Goal: Navigation & Orientation: Find specific page/section

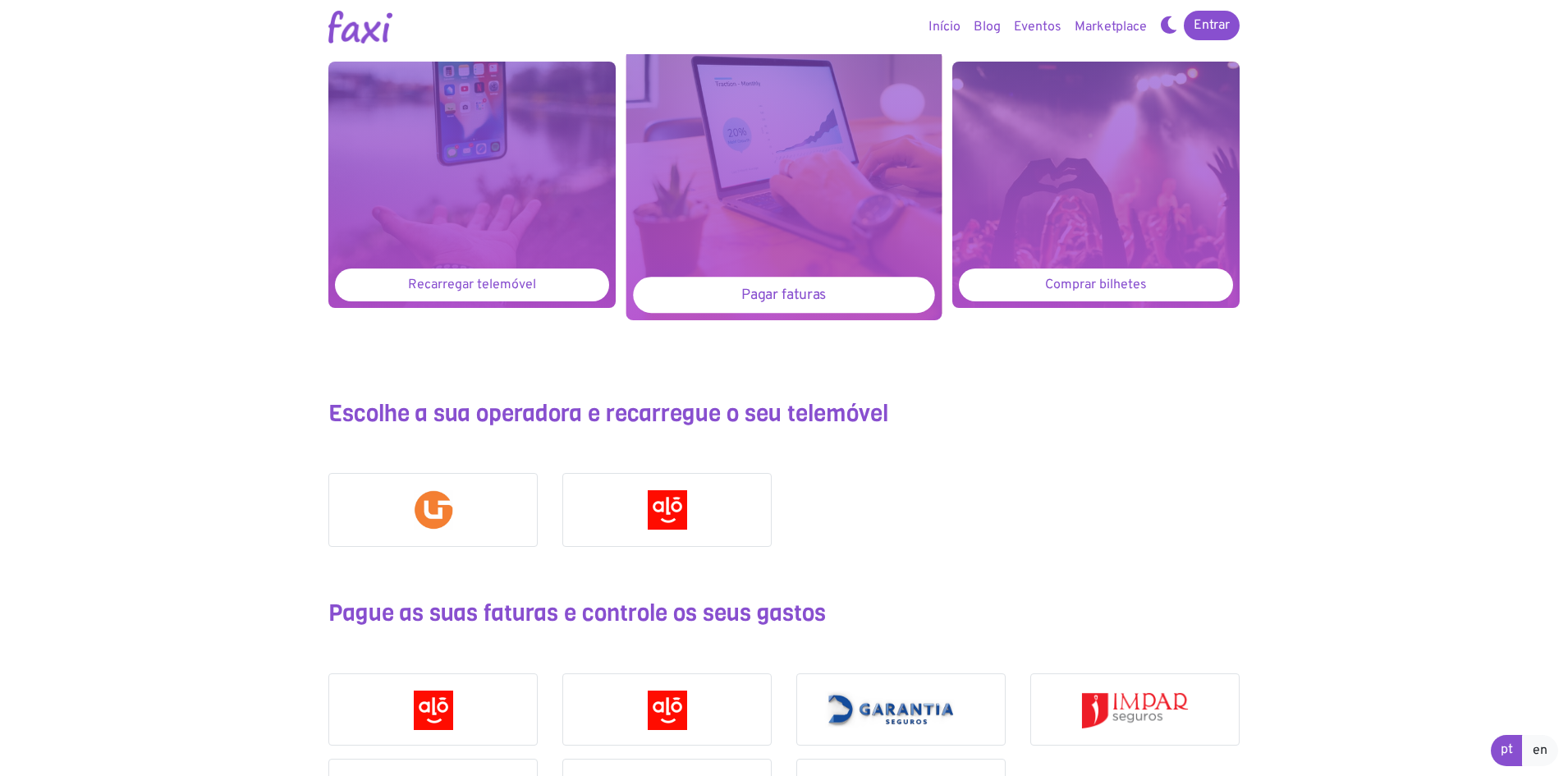
scroll to position [1313, 0]
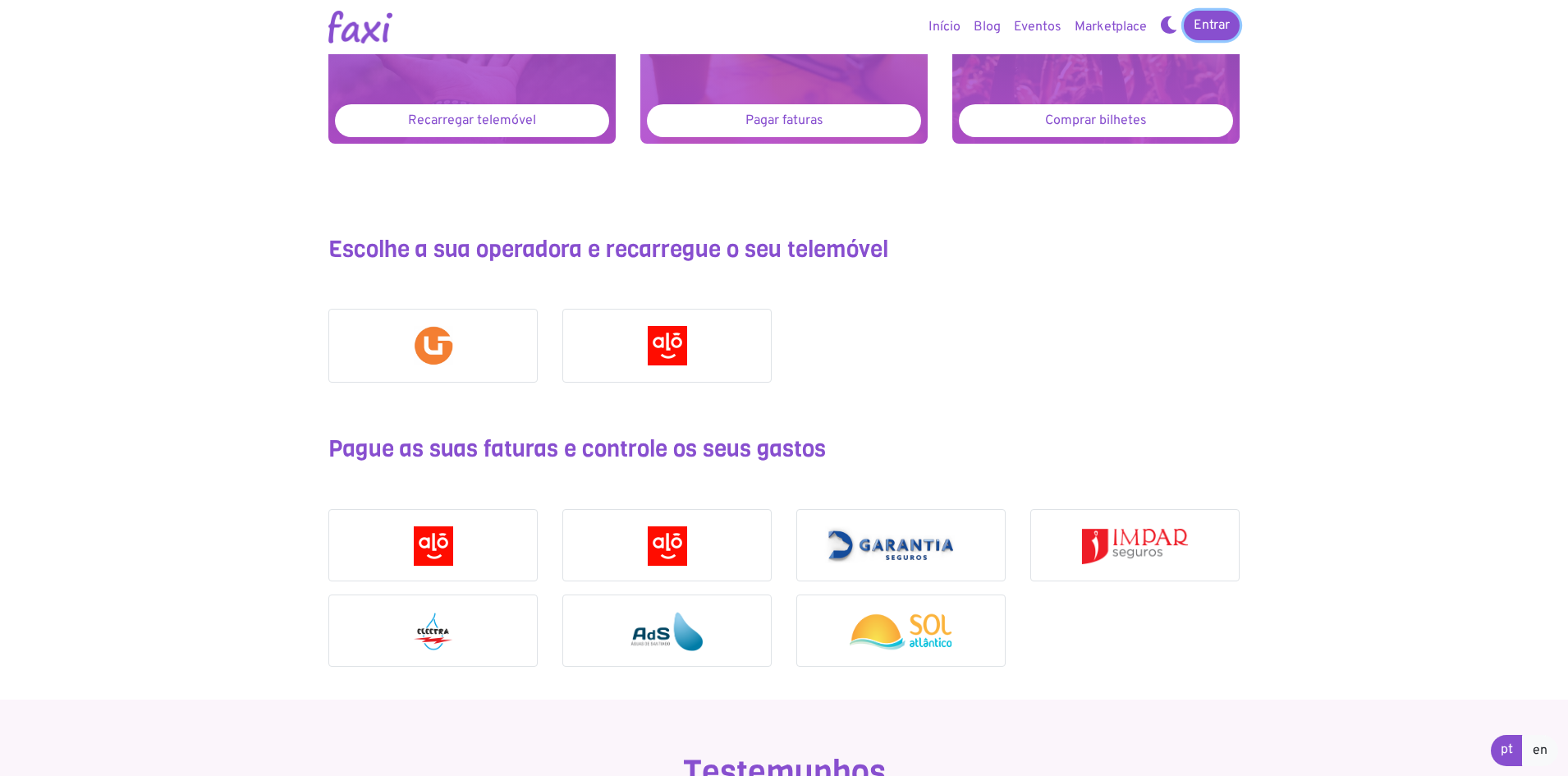
click at [1184, 11] on link "Entrar" at bounding box center [1211, 25] width 56 height 29
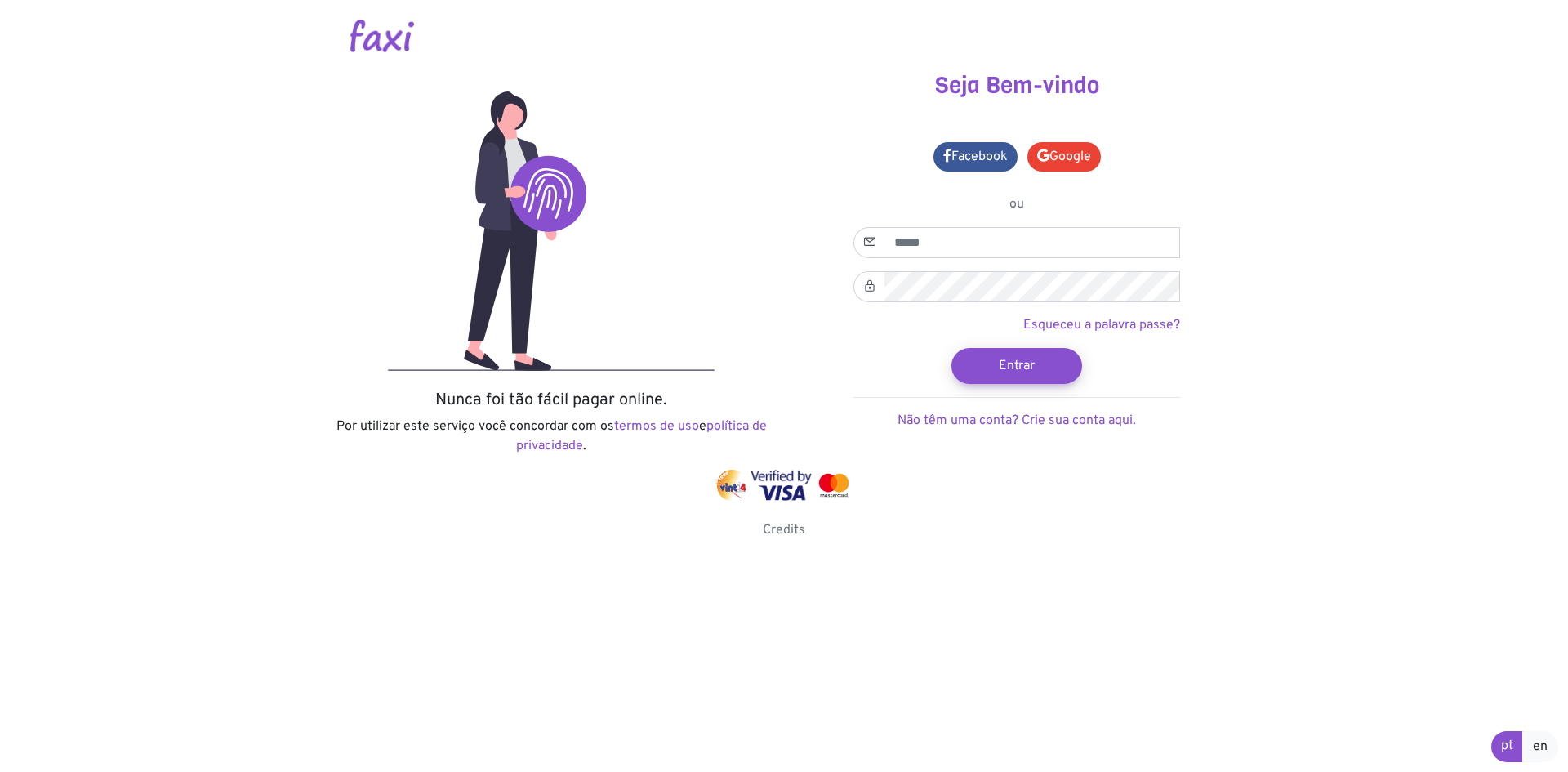
click at [1024, 317] on link "Esqueceu a palavra passe?" at bounding box center [1102, 325] width 157 height 16
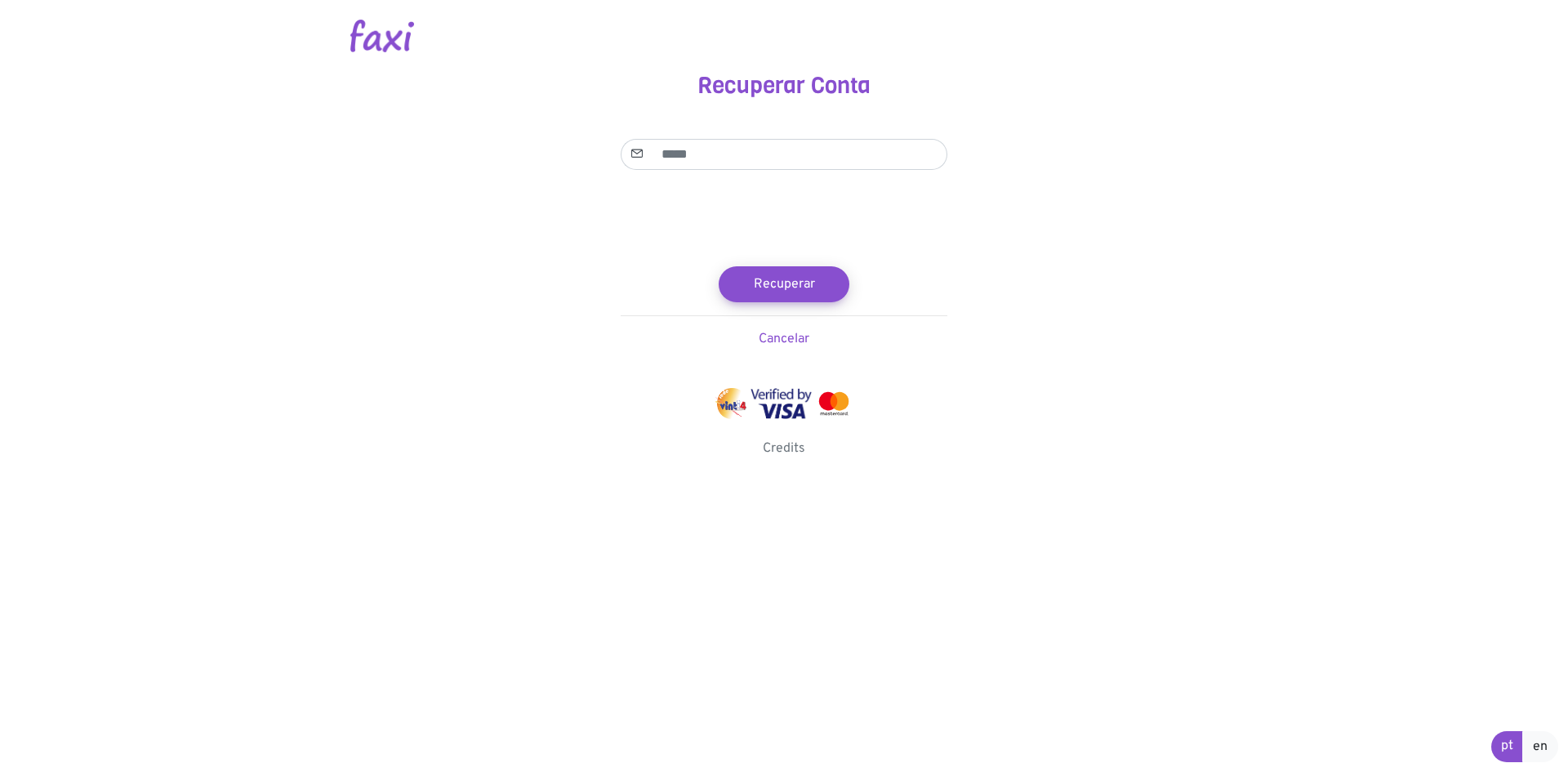
click at [759, 331] on link "Cancelar" at bounding box center [784, 338] width 50 height 16
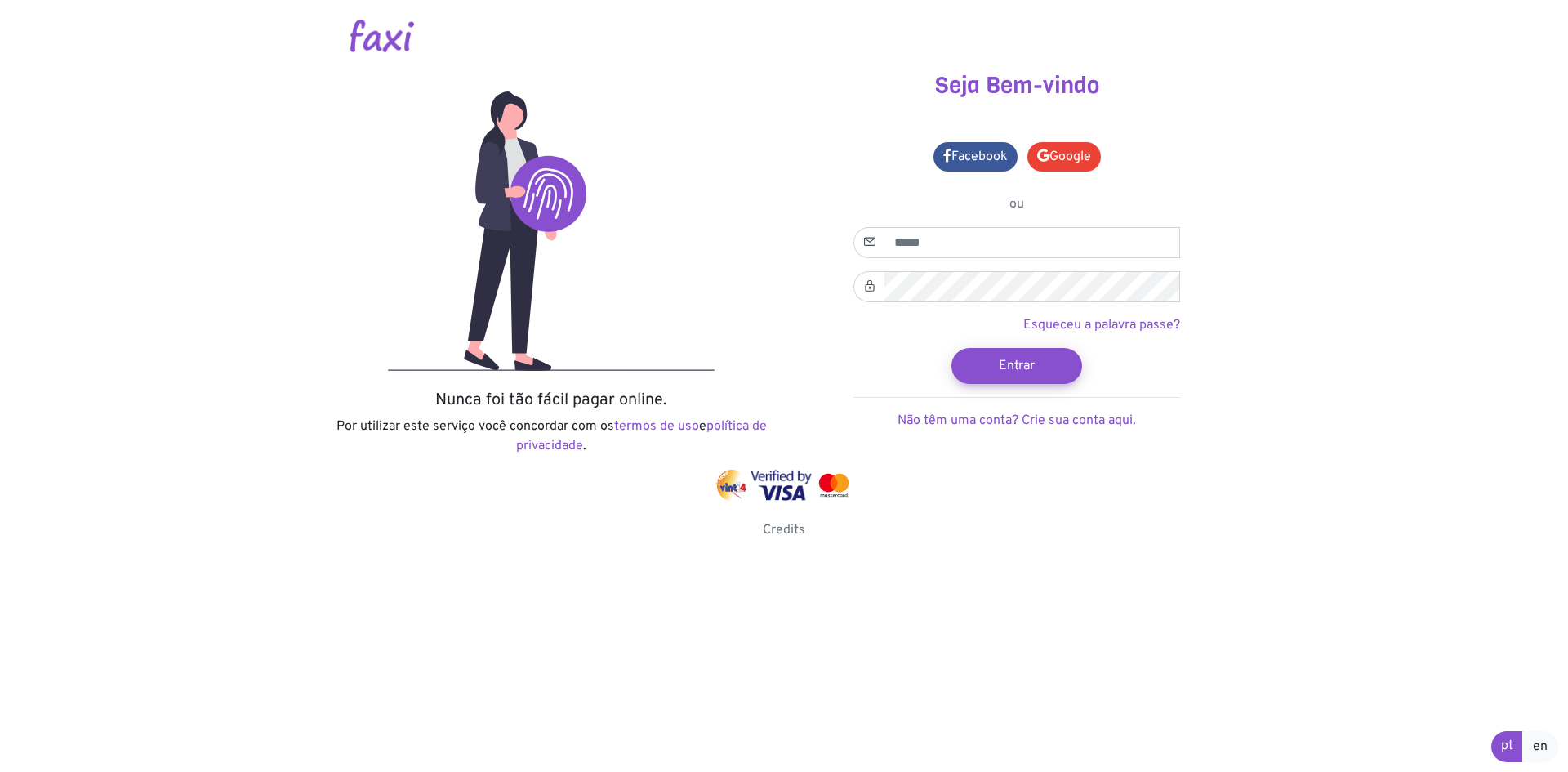
click at [516, 418] on link "política de privacidade" at bounding box center [641, 435] width 250 height 36
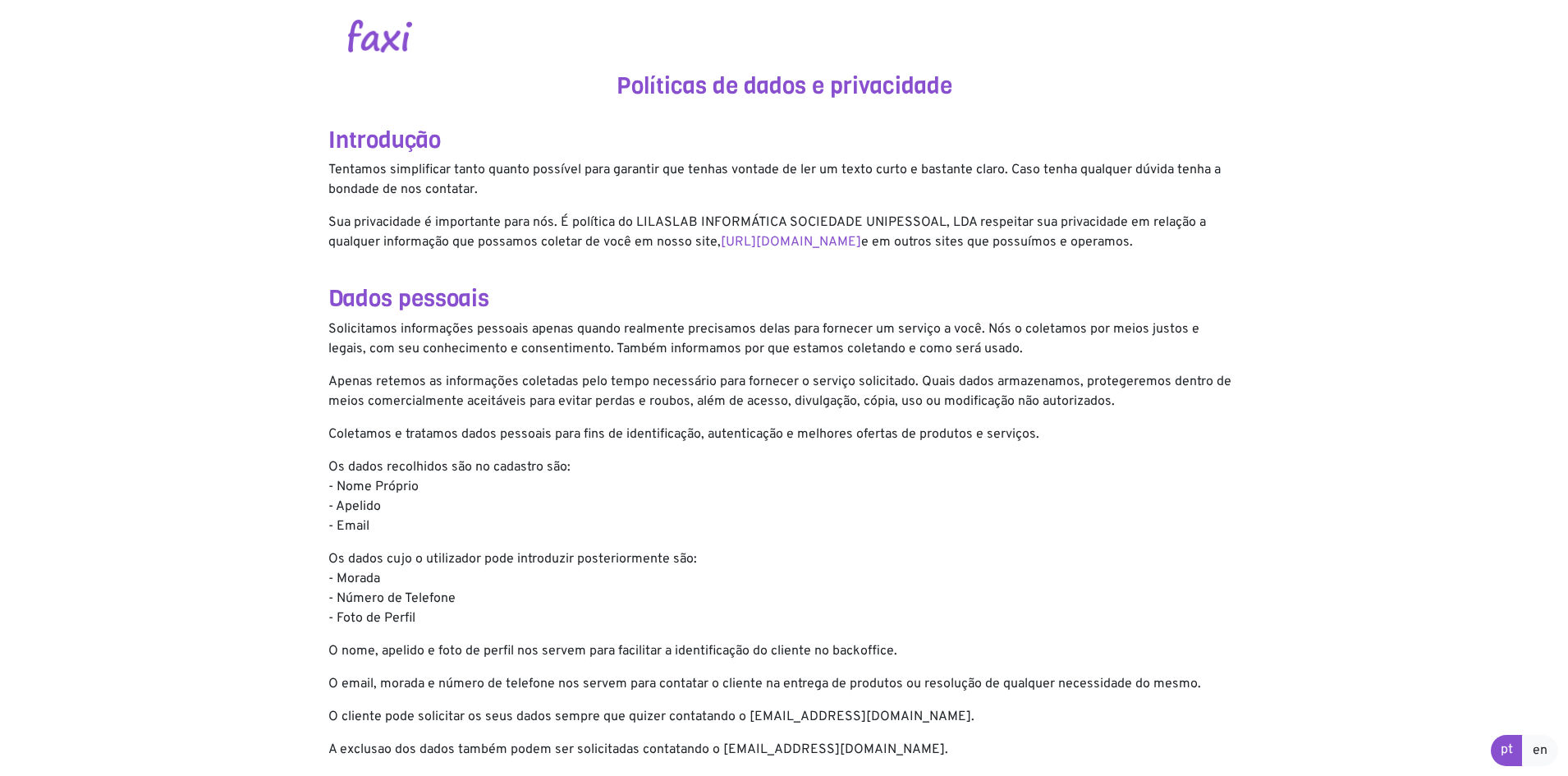
click at [348, 28] on link at bounding box center [380, 36] width 64 height 17
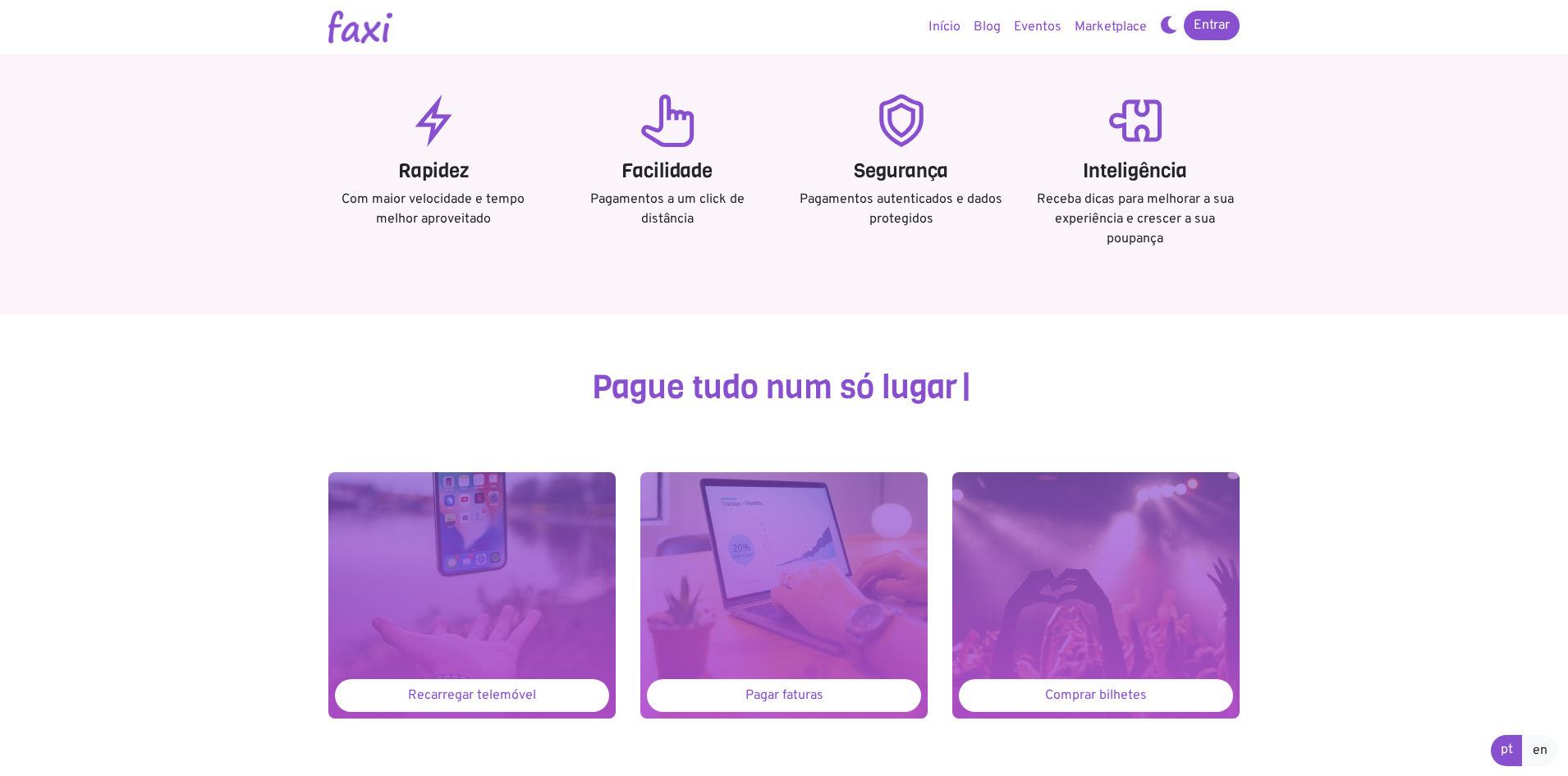
scroll to position [1313, 0]
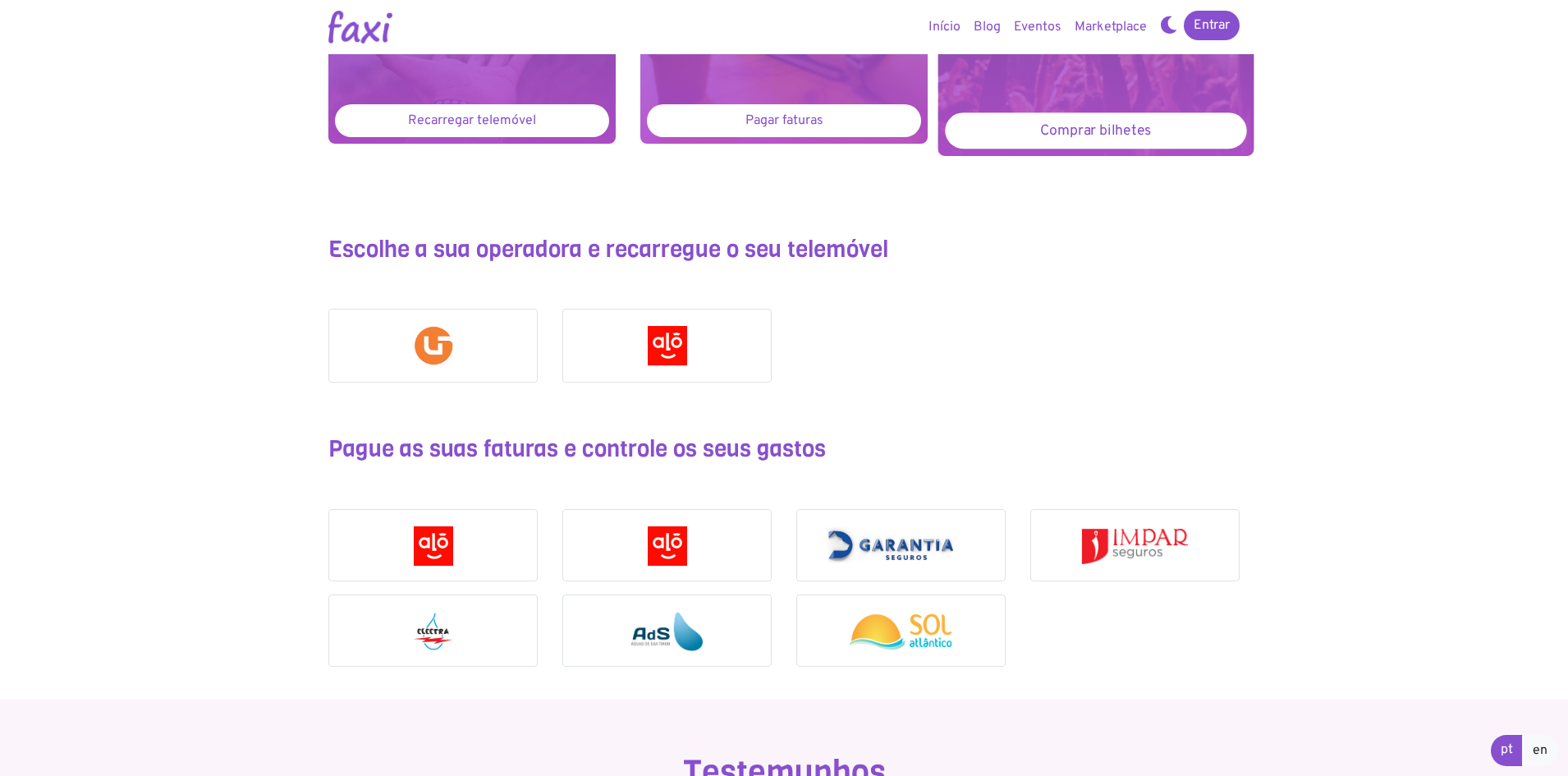
click at [1118, 116] on div "Comprar bilhetes" at bounding box center [1095, 130] width 301 height 36
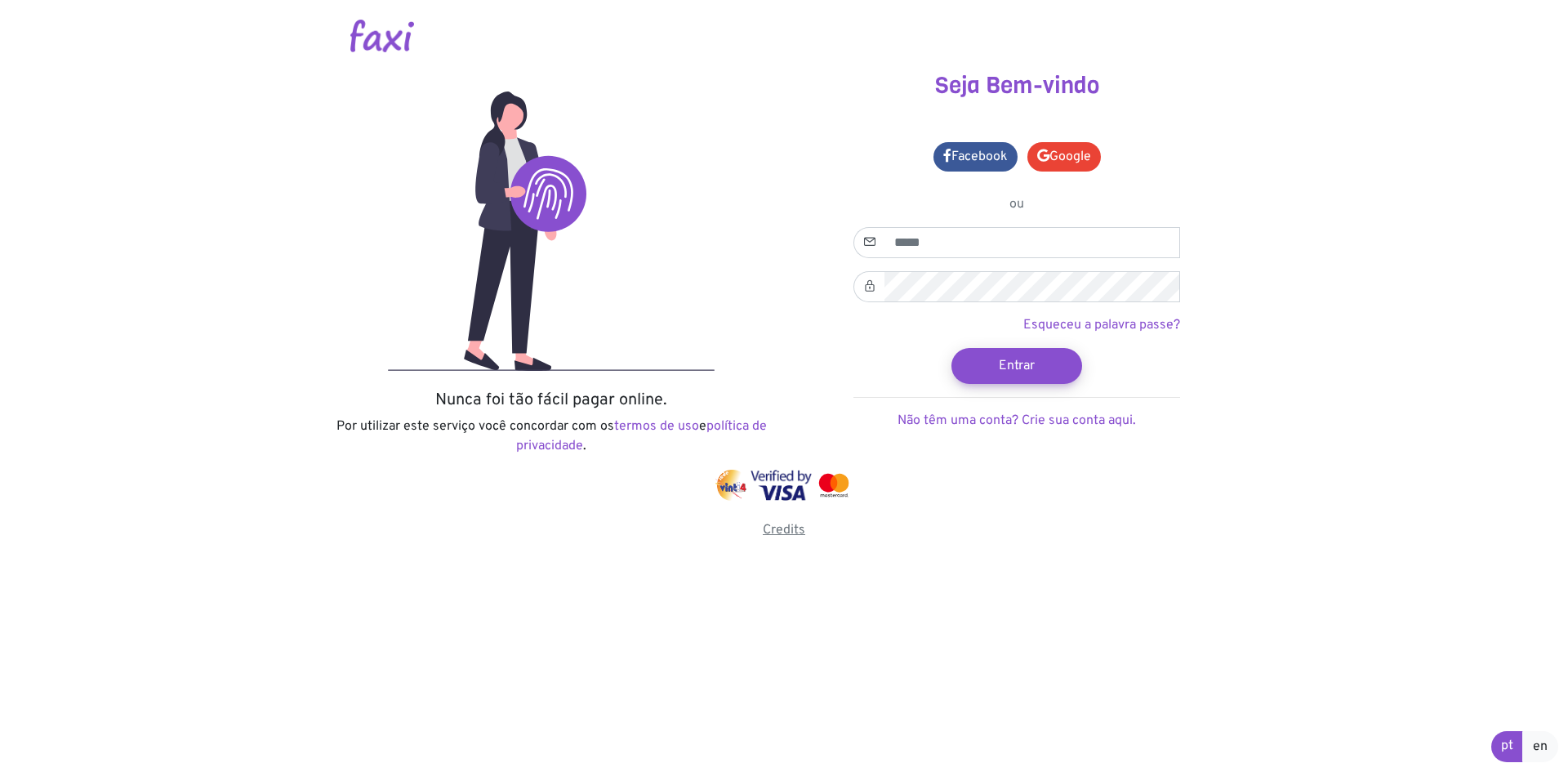
click at [781, 526] on link "Credits" at bounding box center [784, 530] width 43 height 16
click at [746, 597] on link "Smashicons" at bounding box center [765, 592] width 55 height 13
drag, startPoint x: 393, startPoint y: 36, endPoint x: 550, endPoint y: 42, distance: 157.1
click at [394, 36] on img at bounding box center [382, 36] width 64 height 33
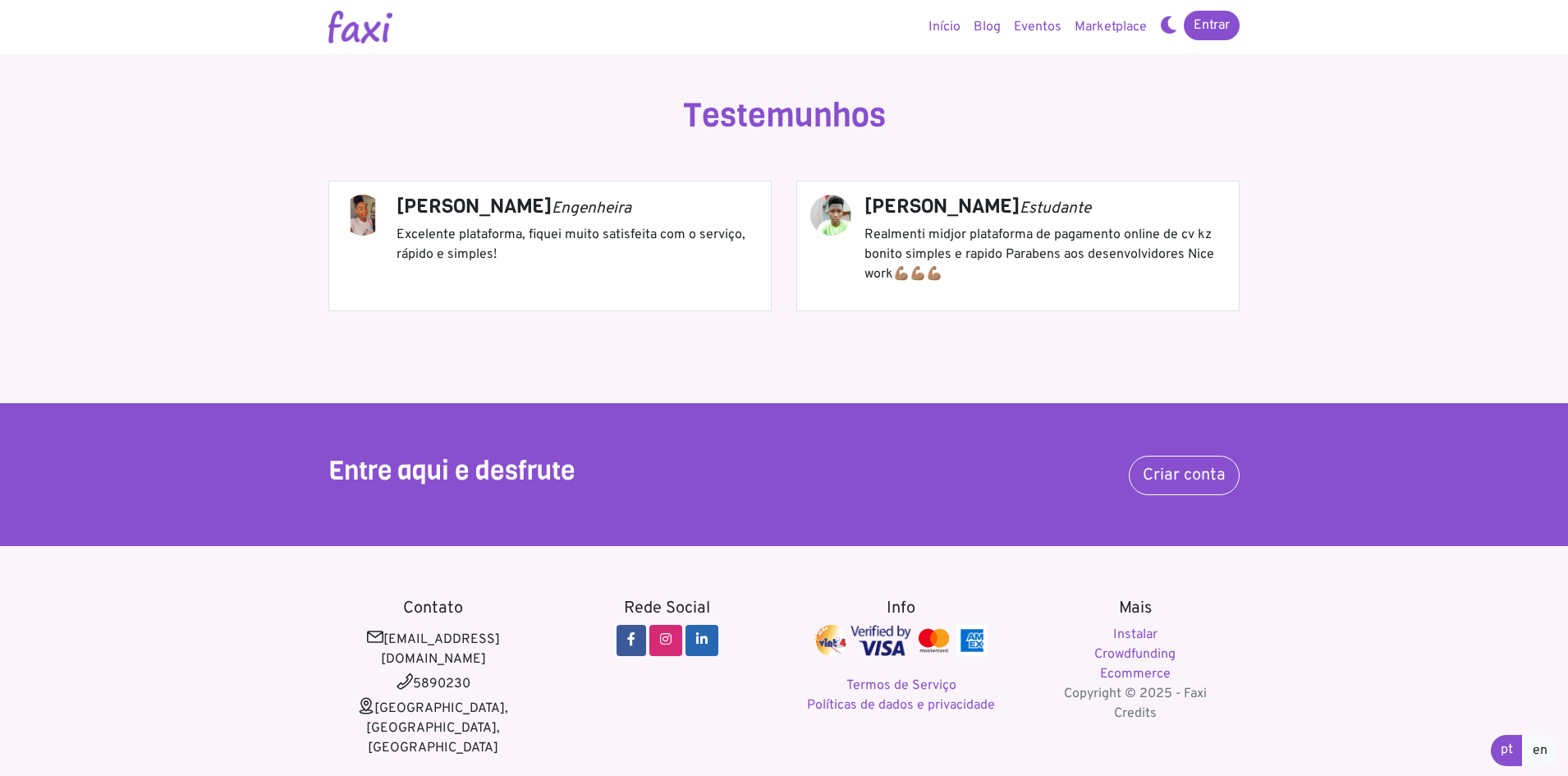
scroll to position [1983, 0]
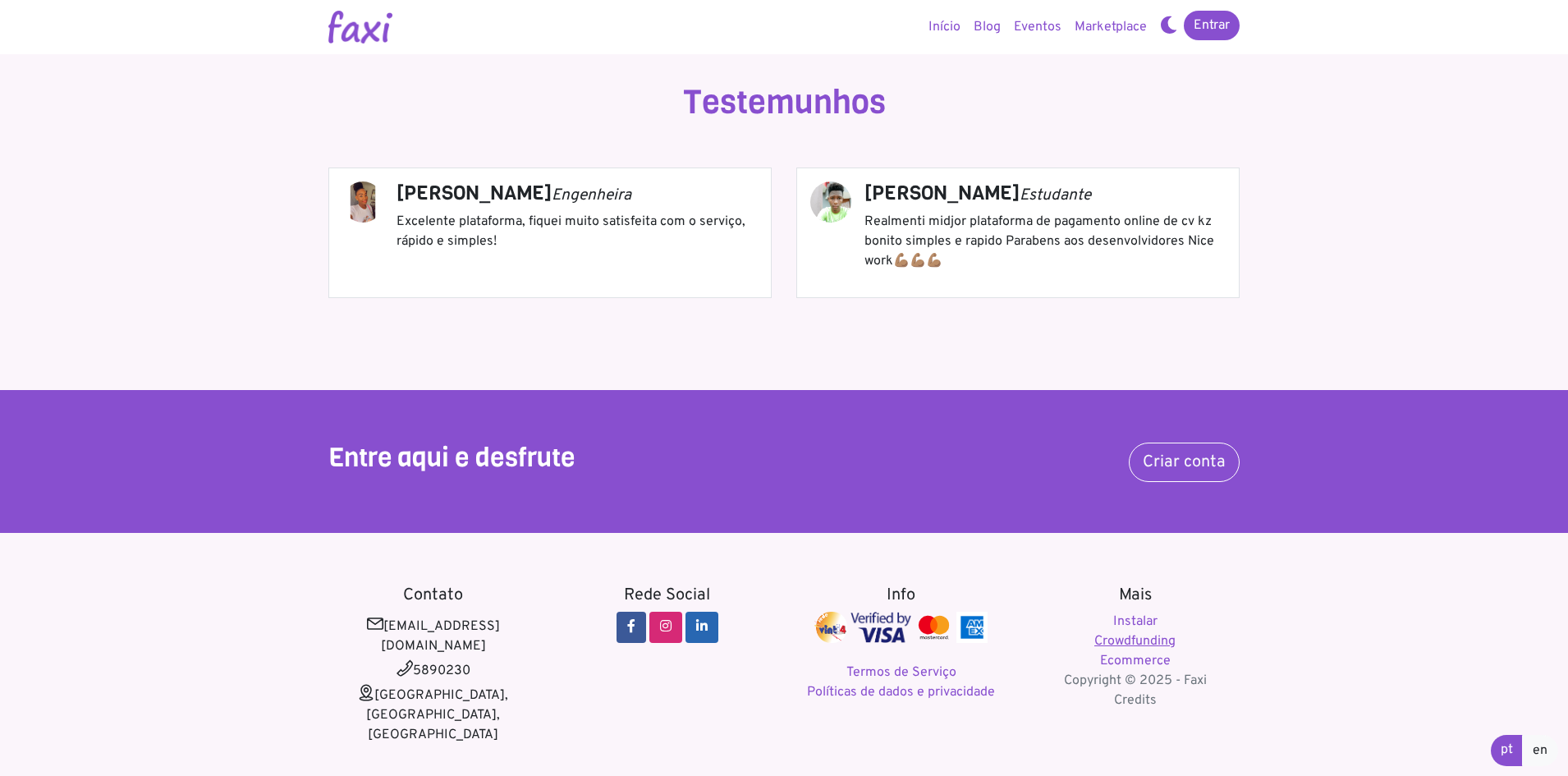
click at [1153, 641] on link "Crowdfunding" at bounding box center [1134, 640] width 81 height 17
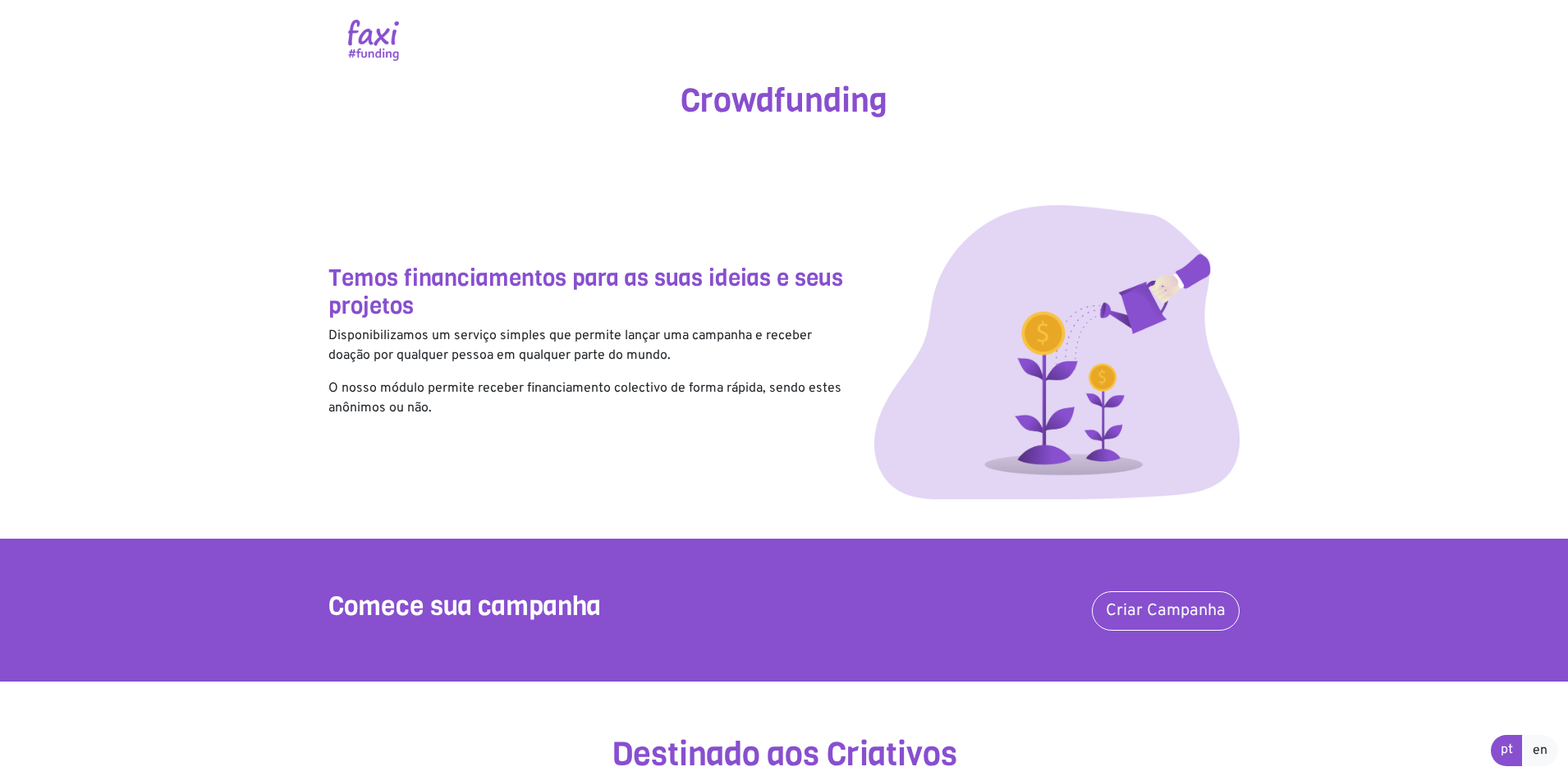
scroll to position [301, 0]
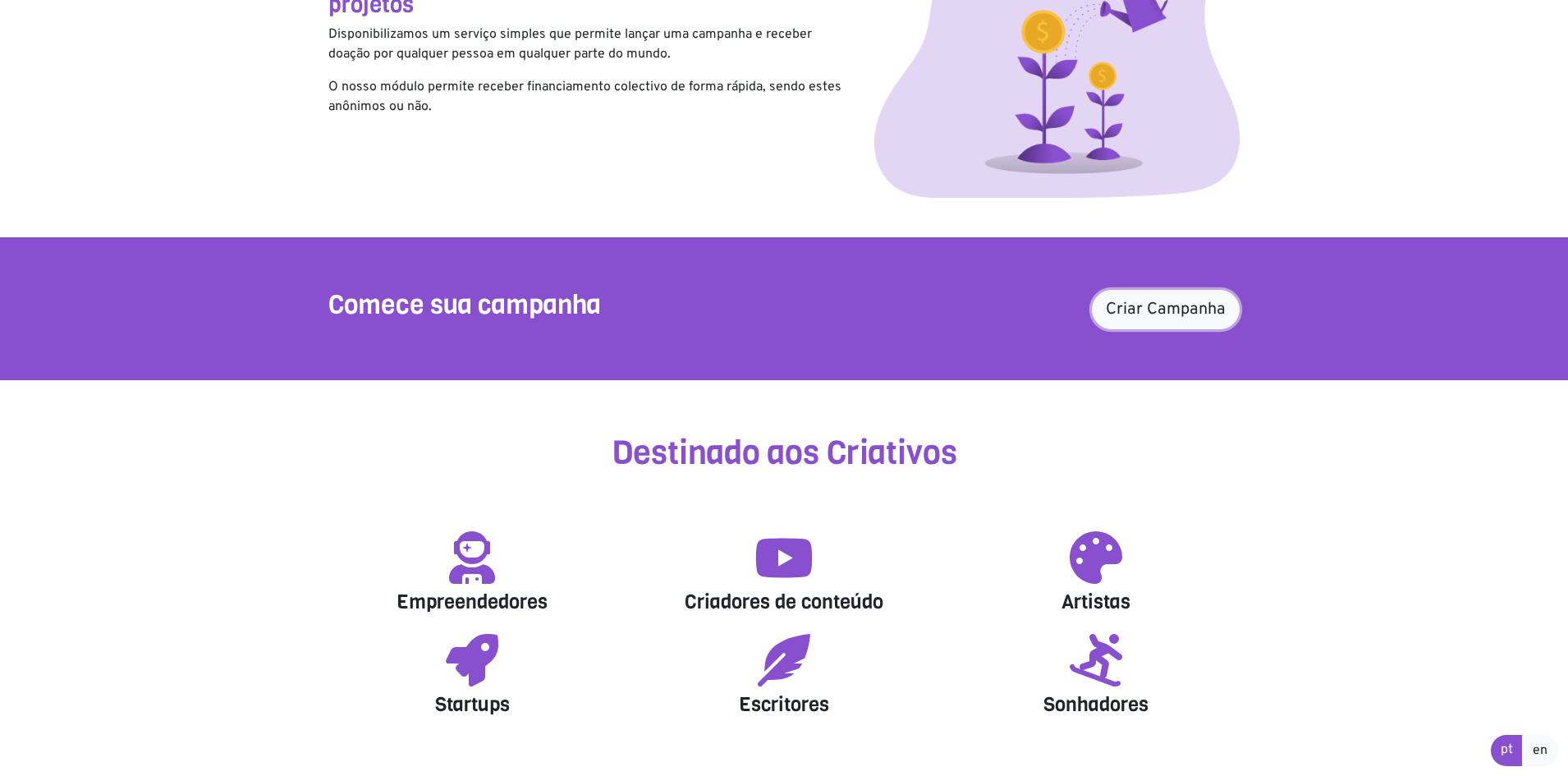
click at [1141, 319] on link "Criar Campanha" at bounding box center [1166, 309] width 148 height 39
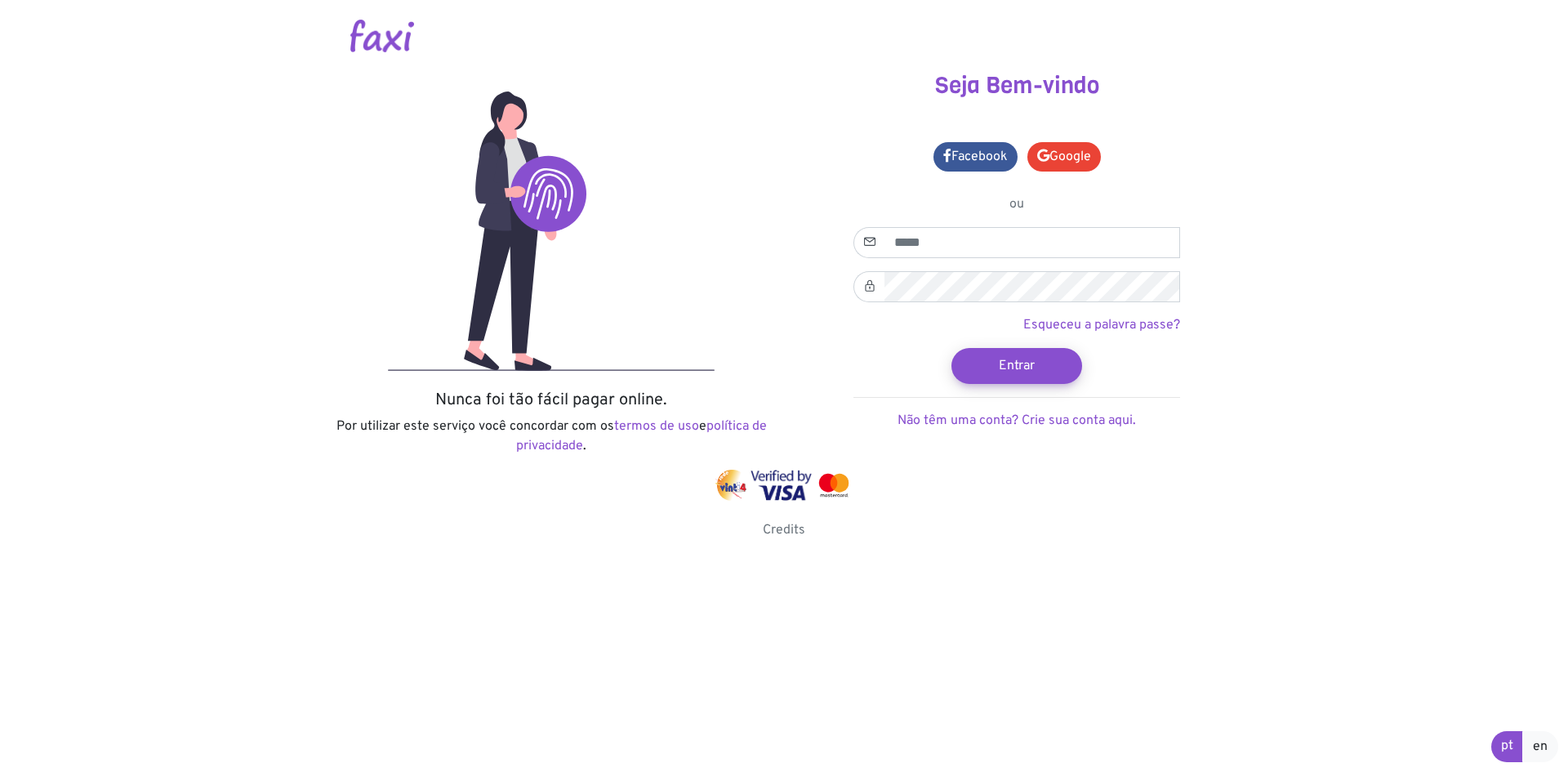
click at [376, 40] on img at bounding box center [382, 36] width 64 height 33
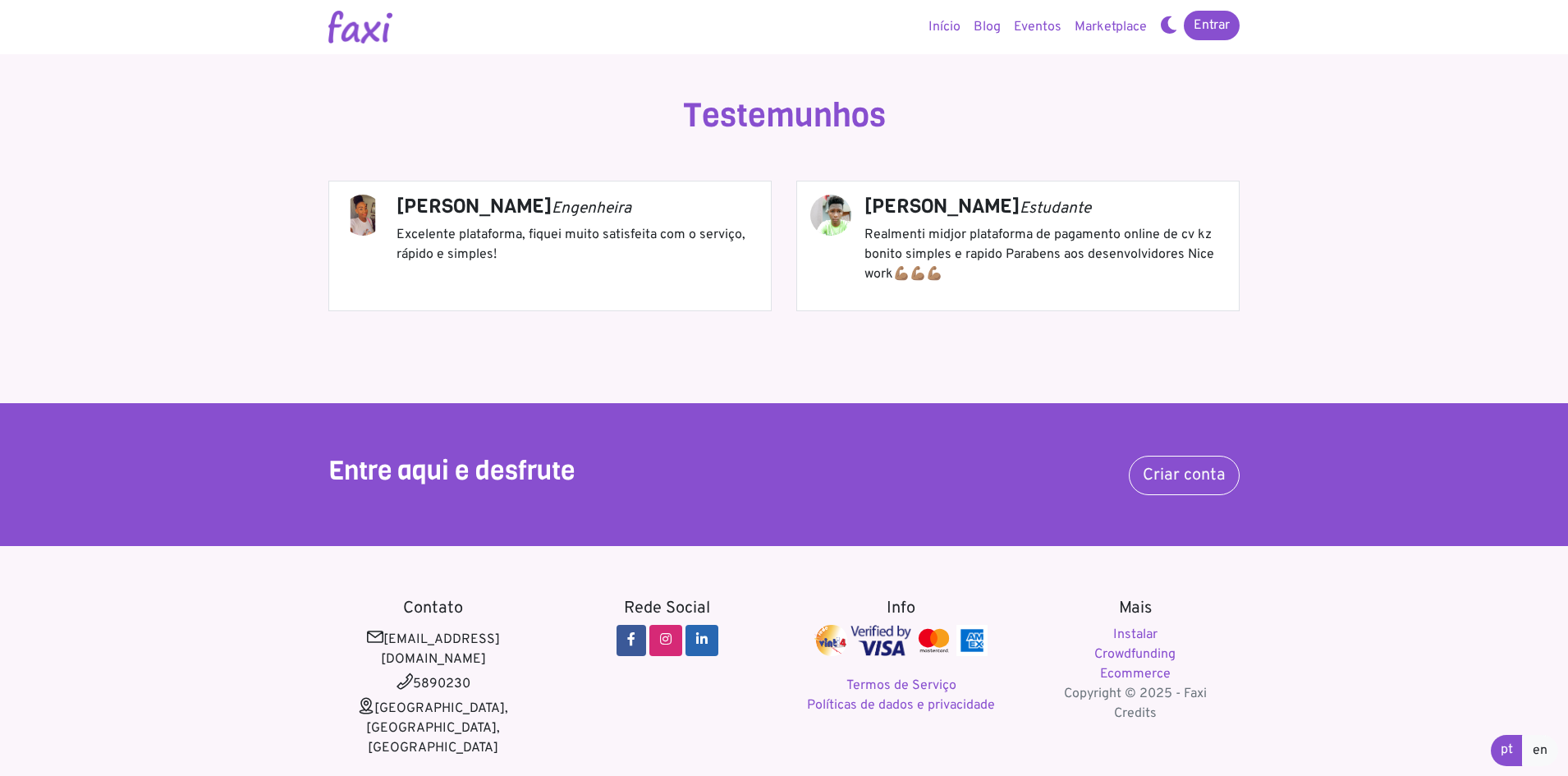
scroll to position [1983, 0]
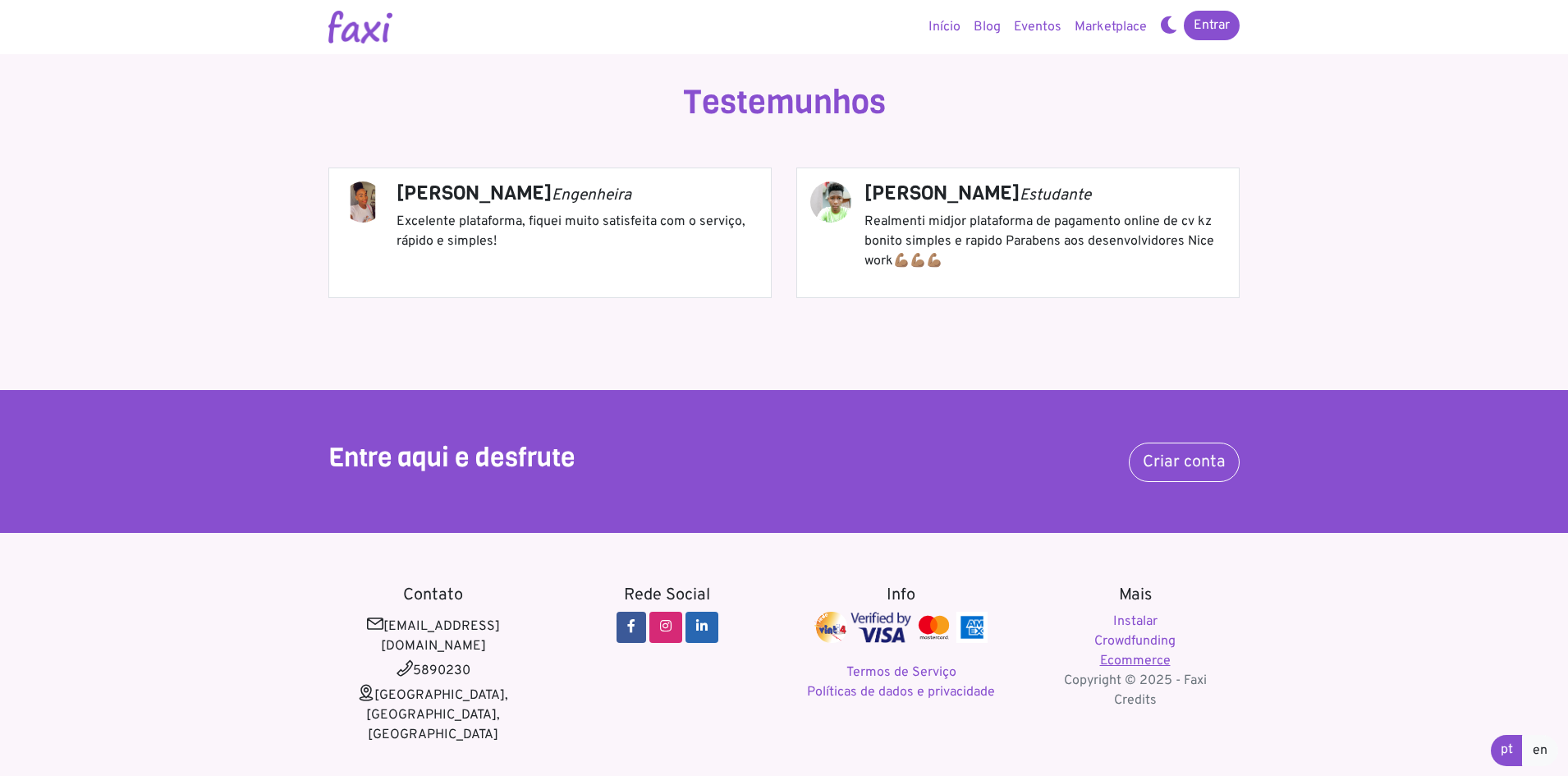
click at [1129, 657] on link "Ecommerce" at bounding box center [1135, 660] width 70 height 17
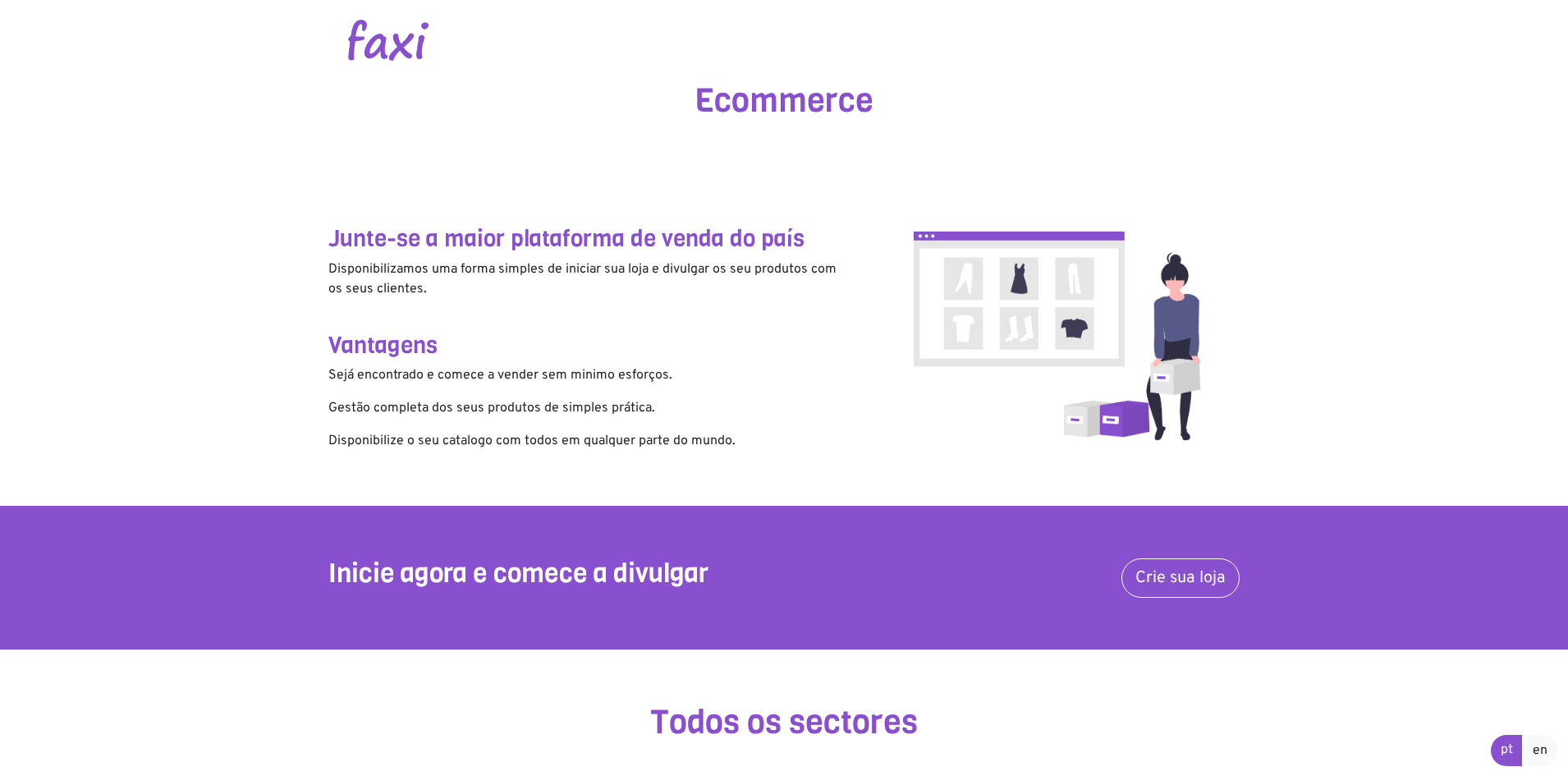
click at [416, 46] on img at bounding box center [388, 40] width 81 height 41
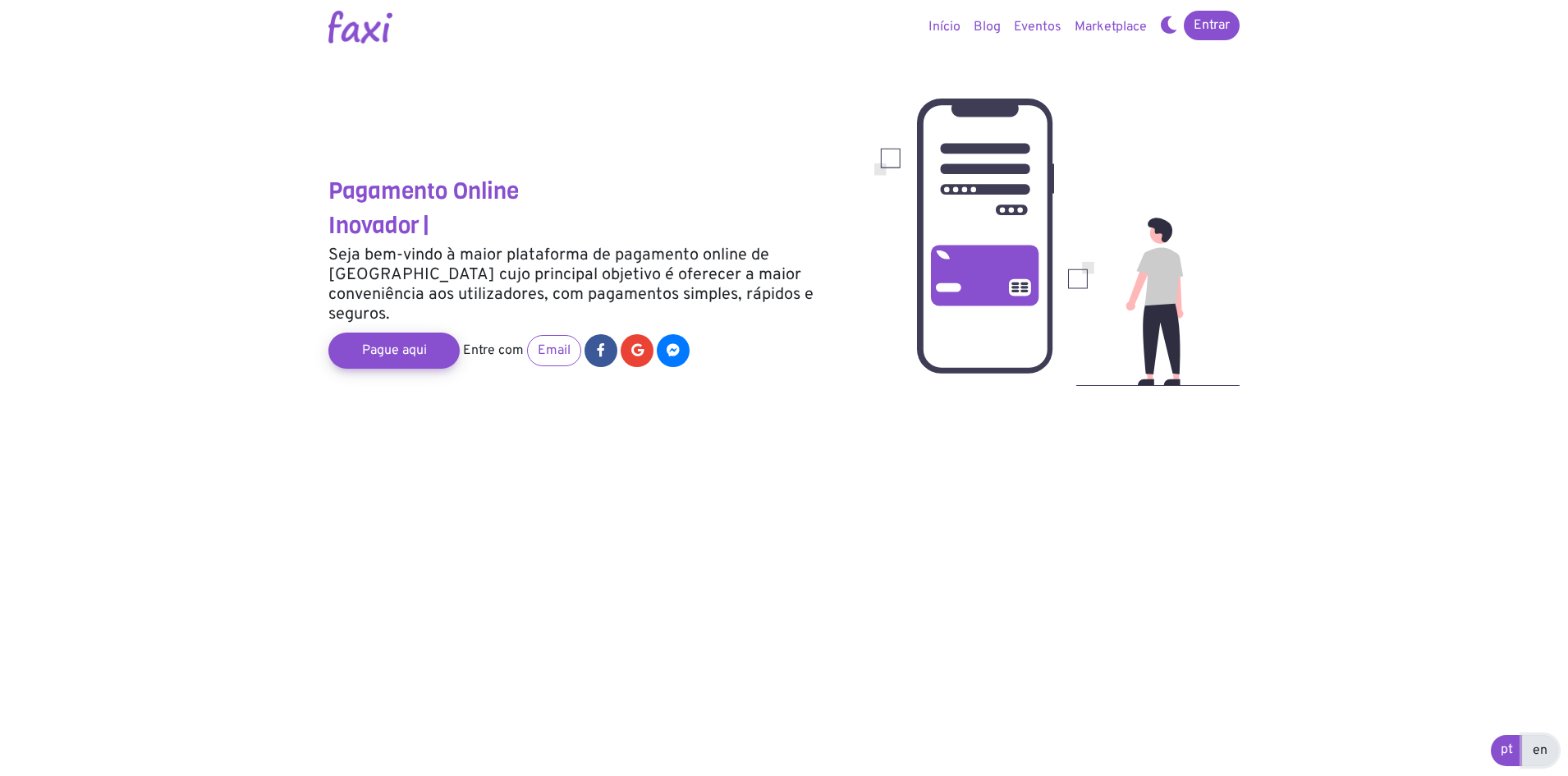
click at [1548, 754] on link "en" at bounding box center [1540, 750] width 36 height 31
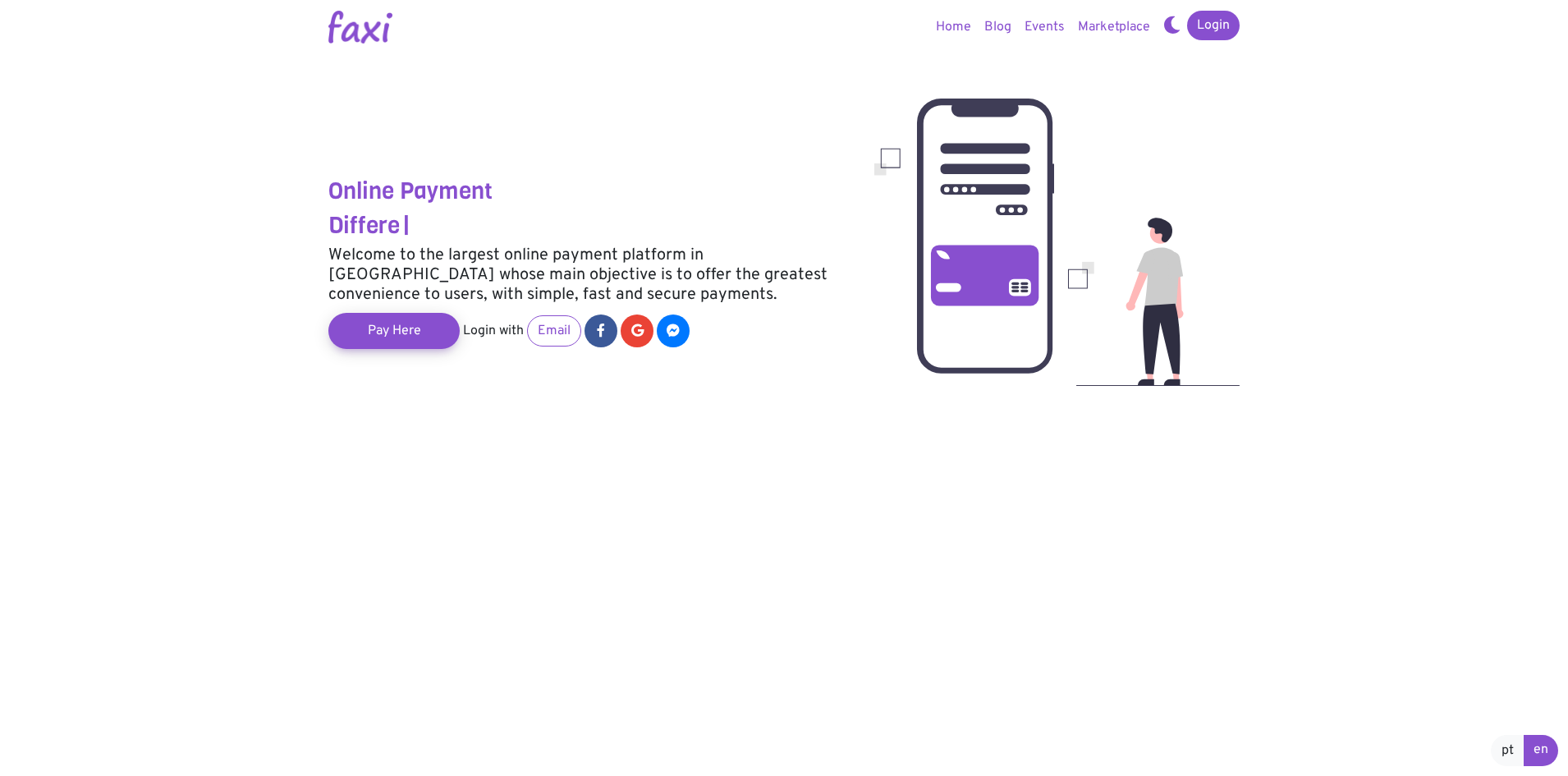
scroll to position [329, 0]
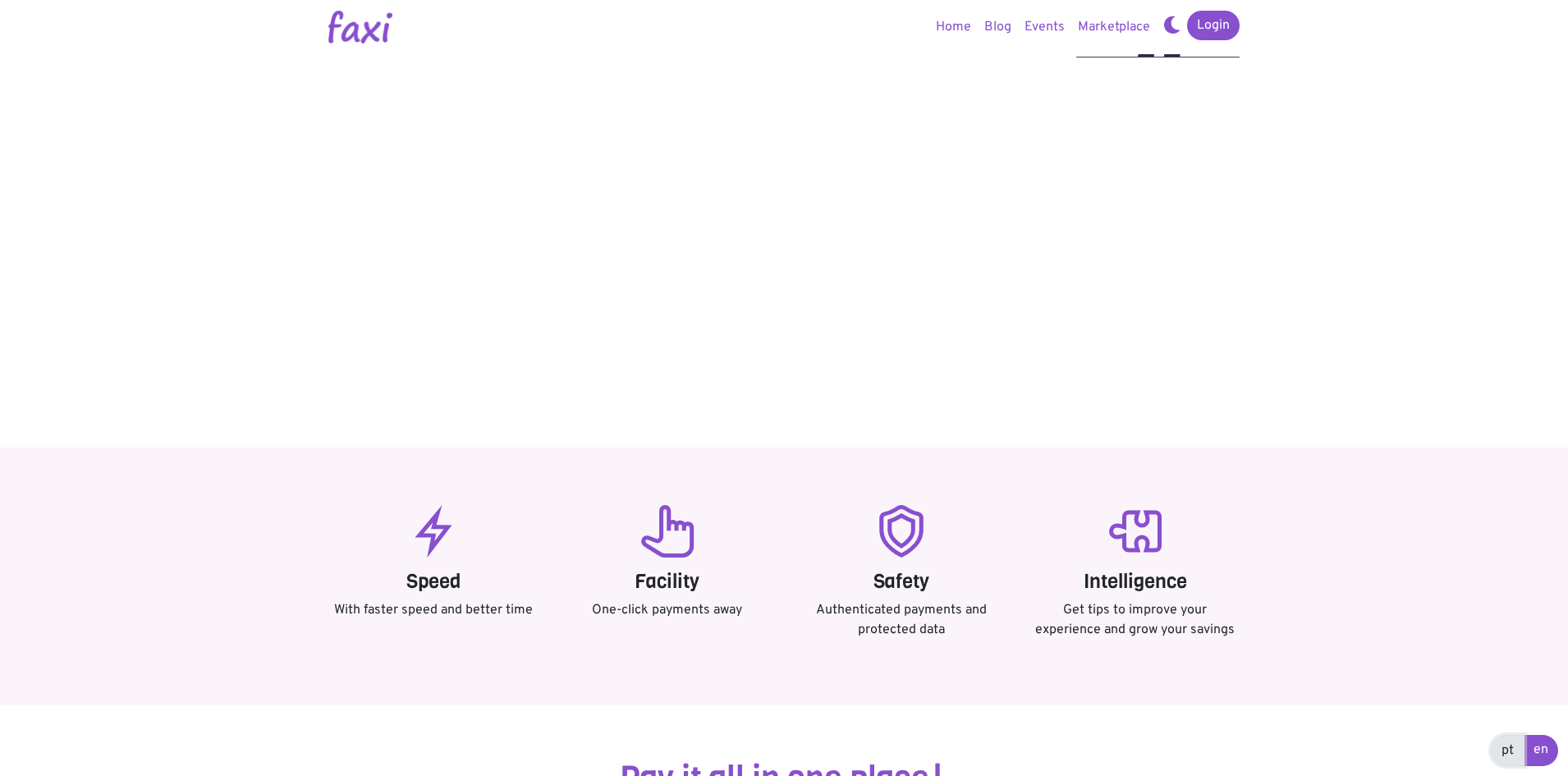
click at [1509, 750] on link "pt" at bounding box center [1508, 750] width 34 height 31
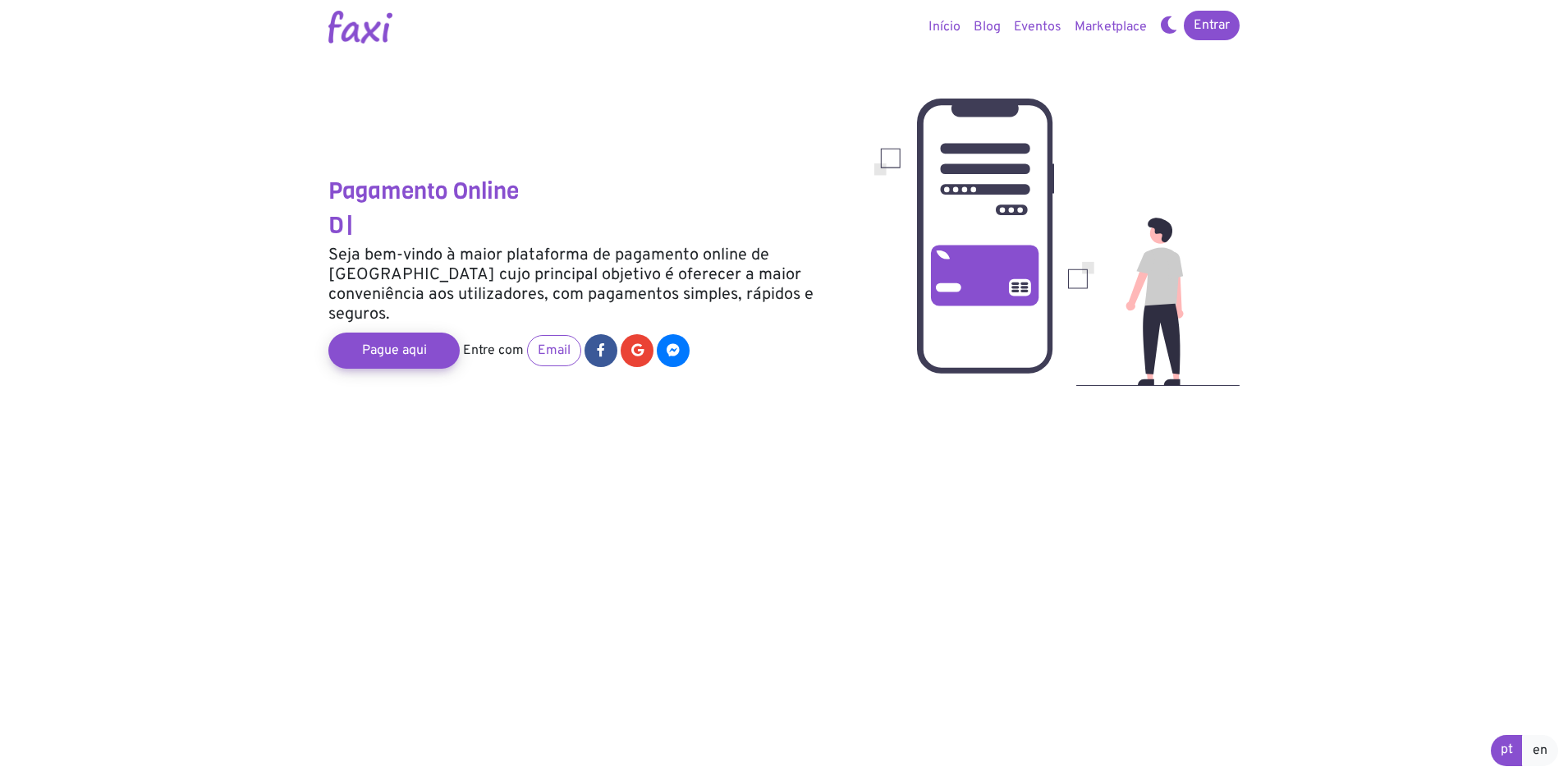
click at [1165, 26] on icon at bounding box center [1169, 24] width 18 height 13
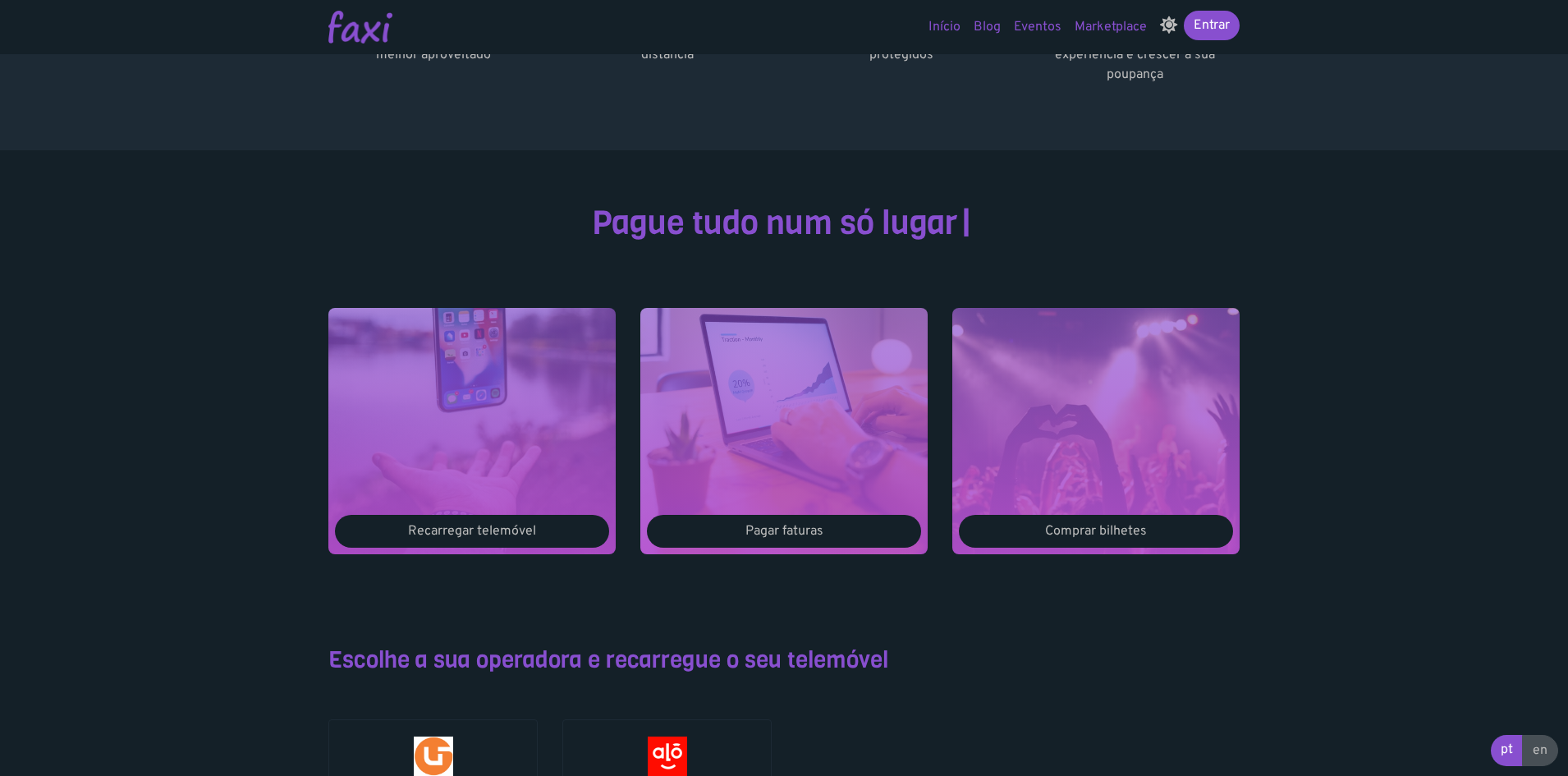
scroll to position [657, 0]
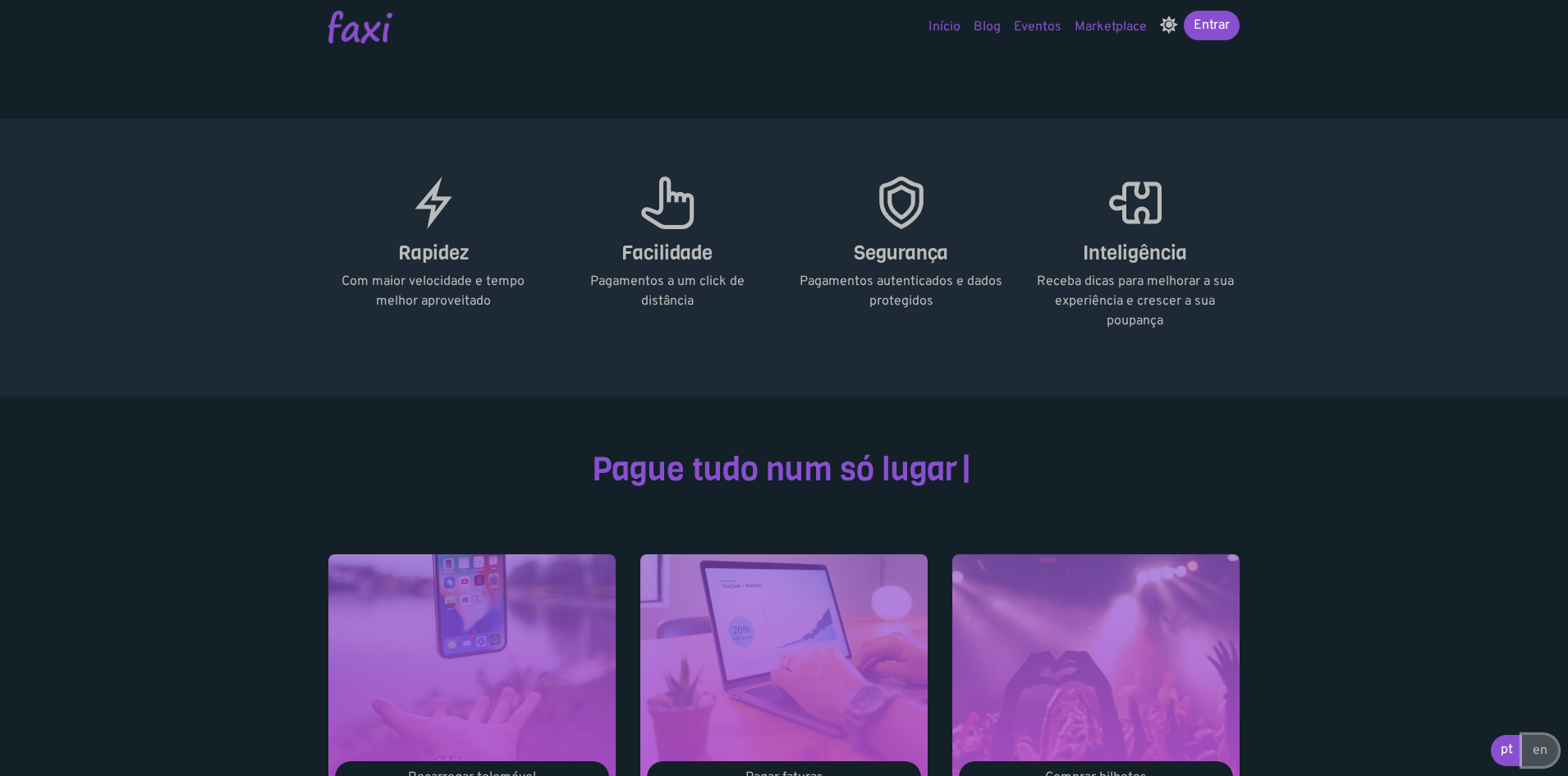
click at [1540, 755] on link "en" at bounding box center [1540, 750] width 36 height 31
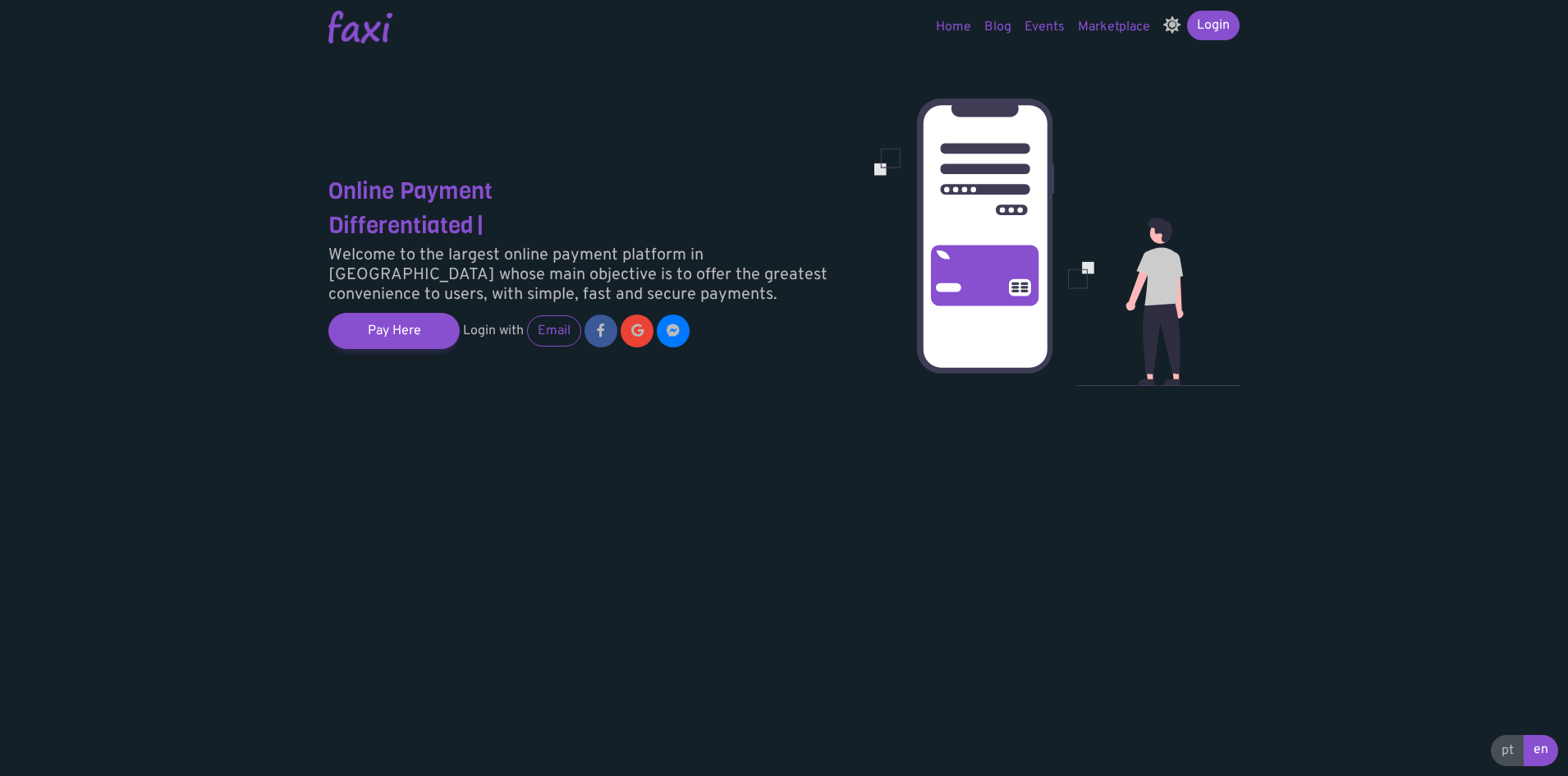
click at [1039, 29] on link "Events" at bounding box center [1044, 27] width 54 height 33
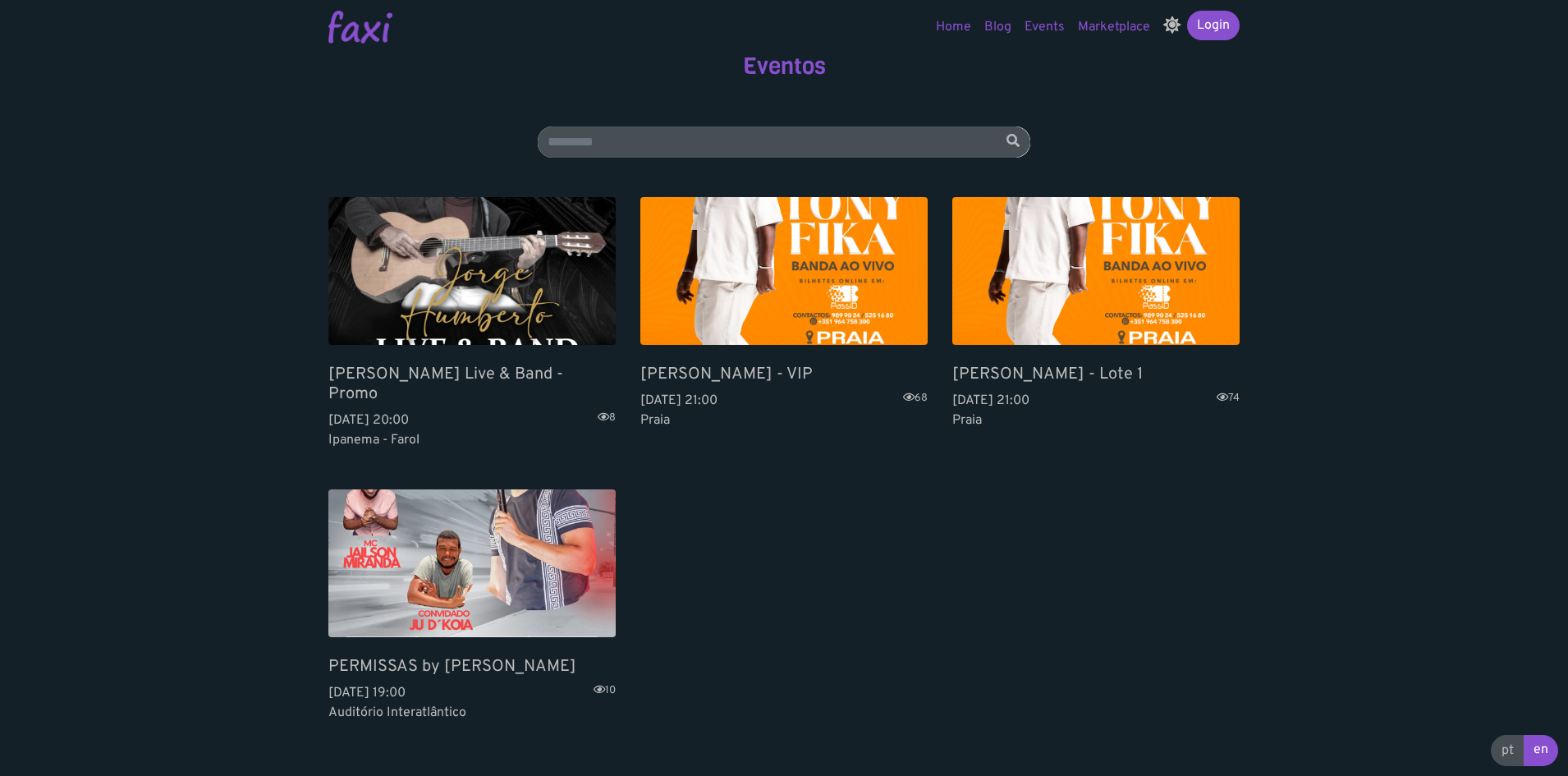
click at [715, 303] on img at bounding box center [784, 271] width 288 height 148
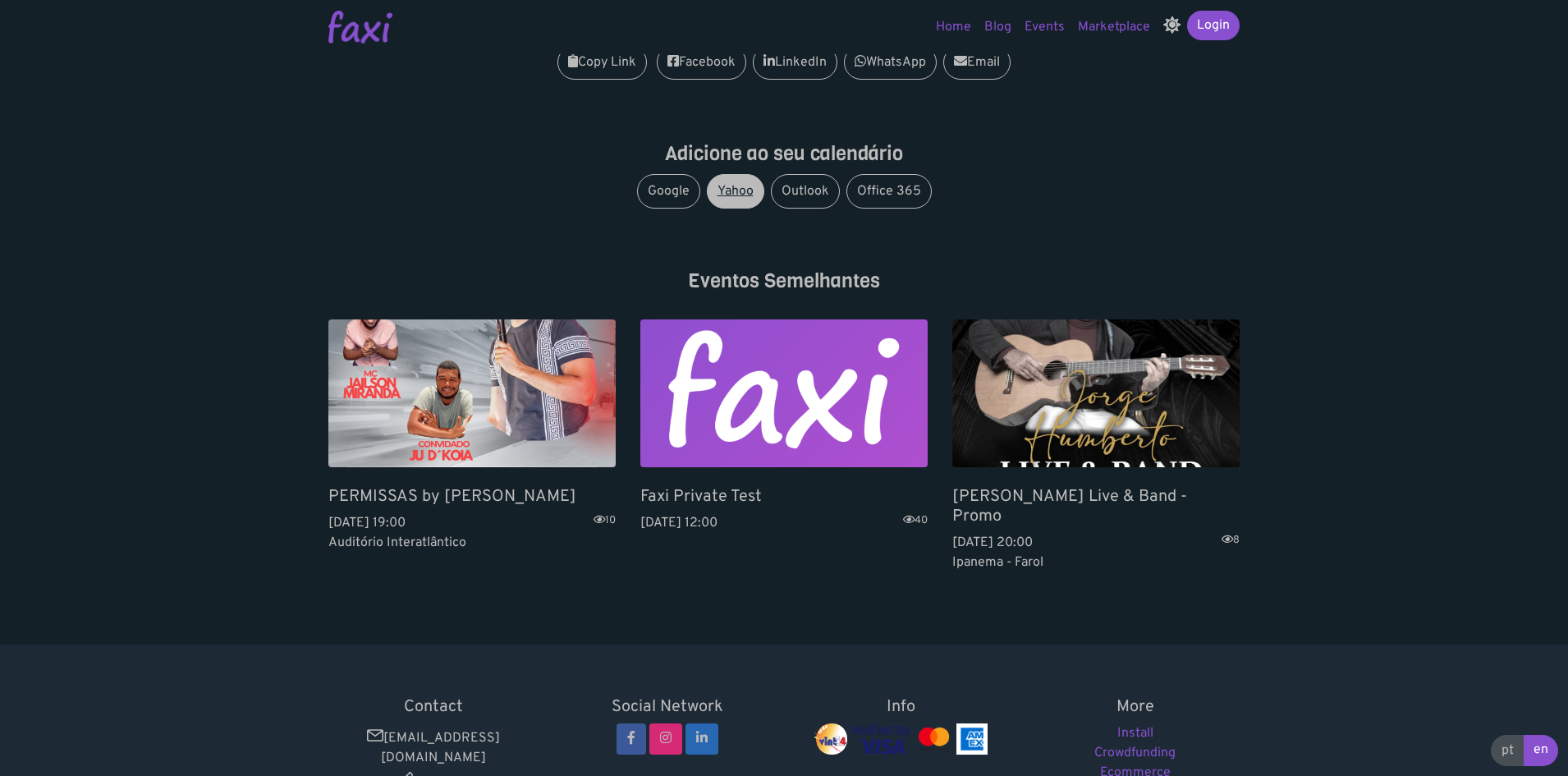
scroll to position [1097, 0]
